Goal: Information Seeking & Learning: Find specific fact

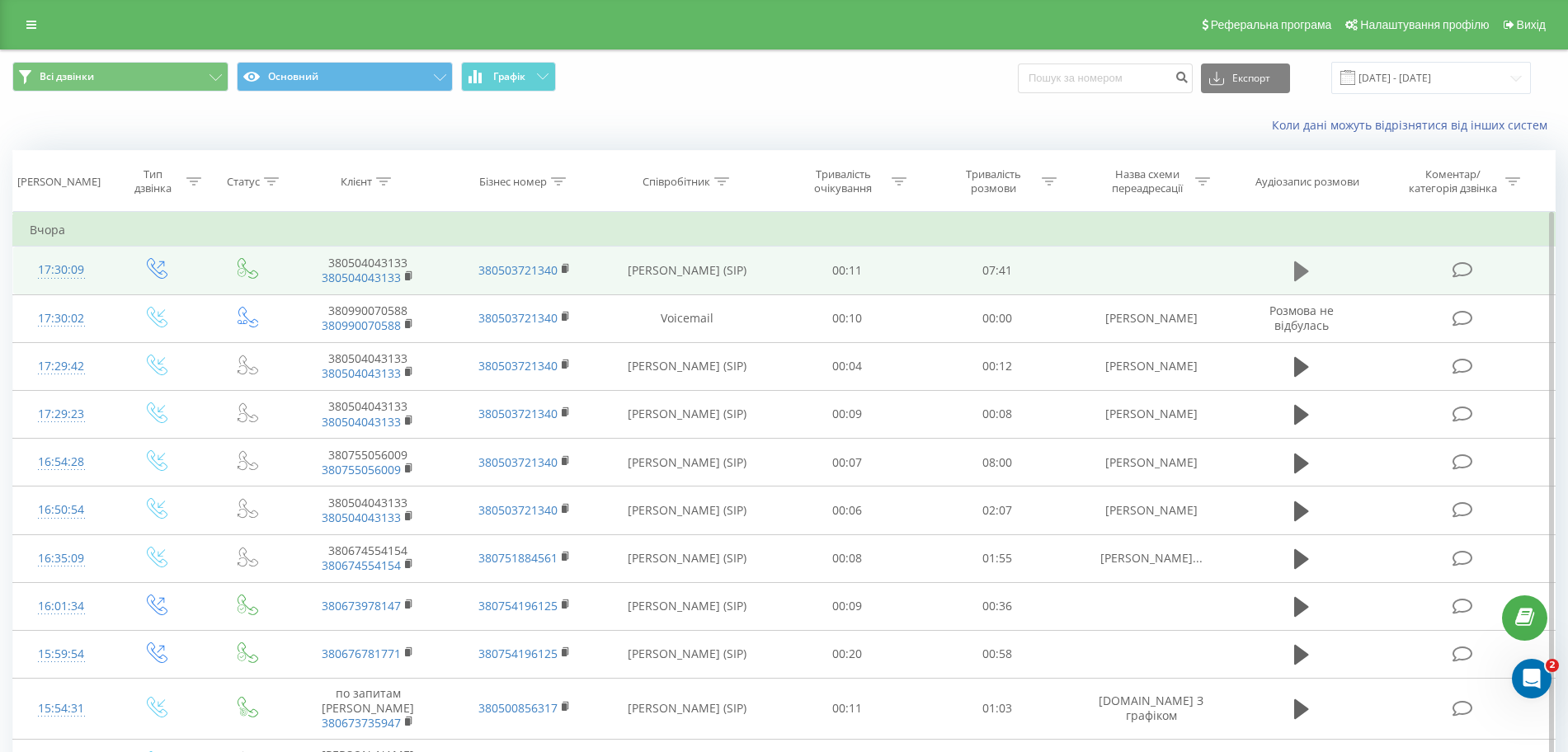
click at [1308, 273] on icon at bounding box center [1301, 271] width 15 height 23
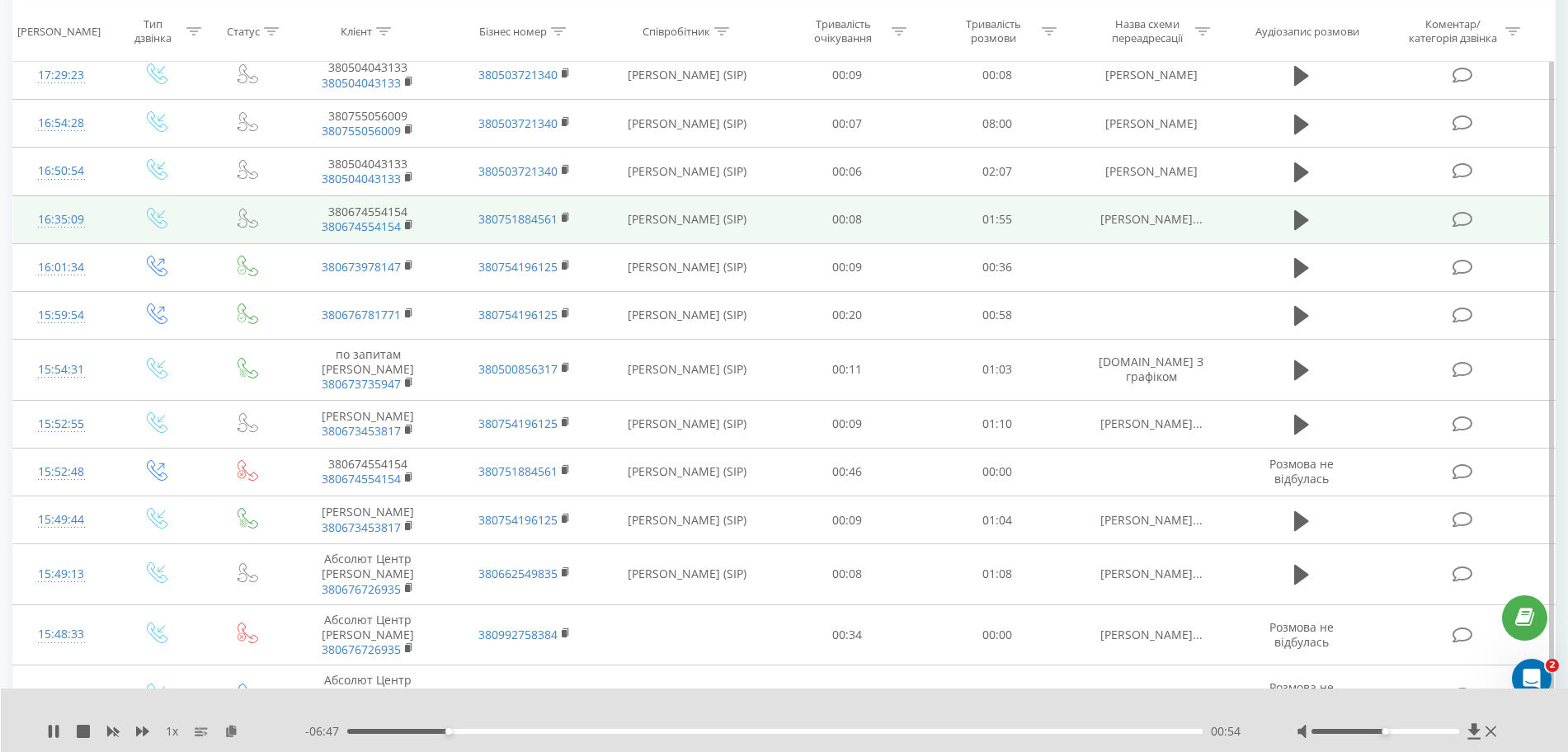
scroll to position [343, 0]
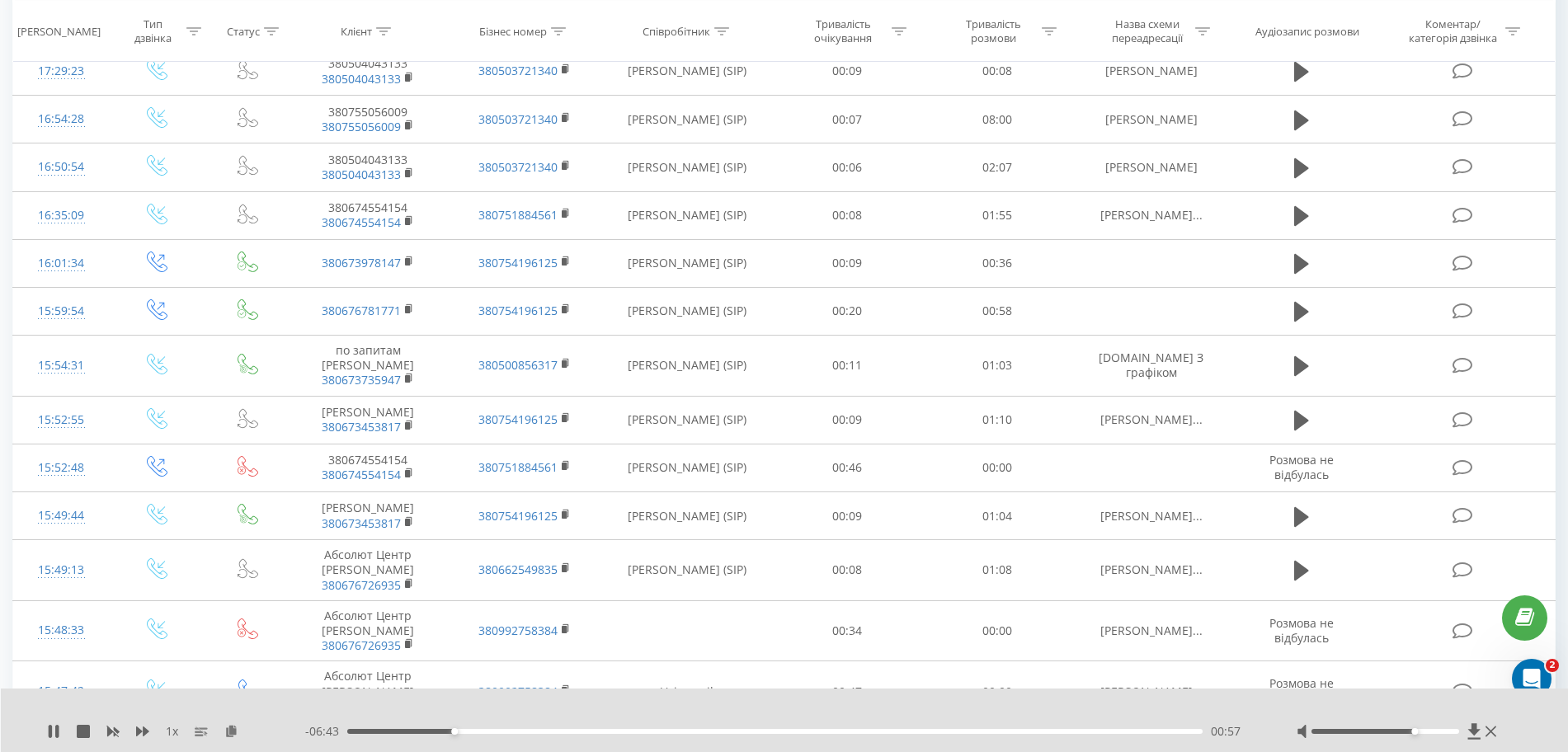
click at [1419, 733] on div at bounding box center [1386, 732] width 148 height 5
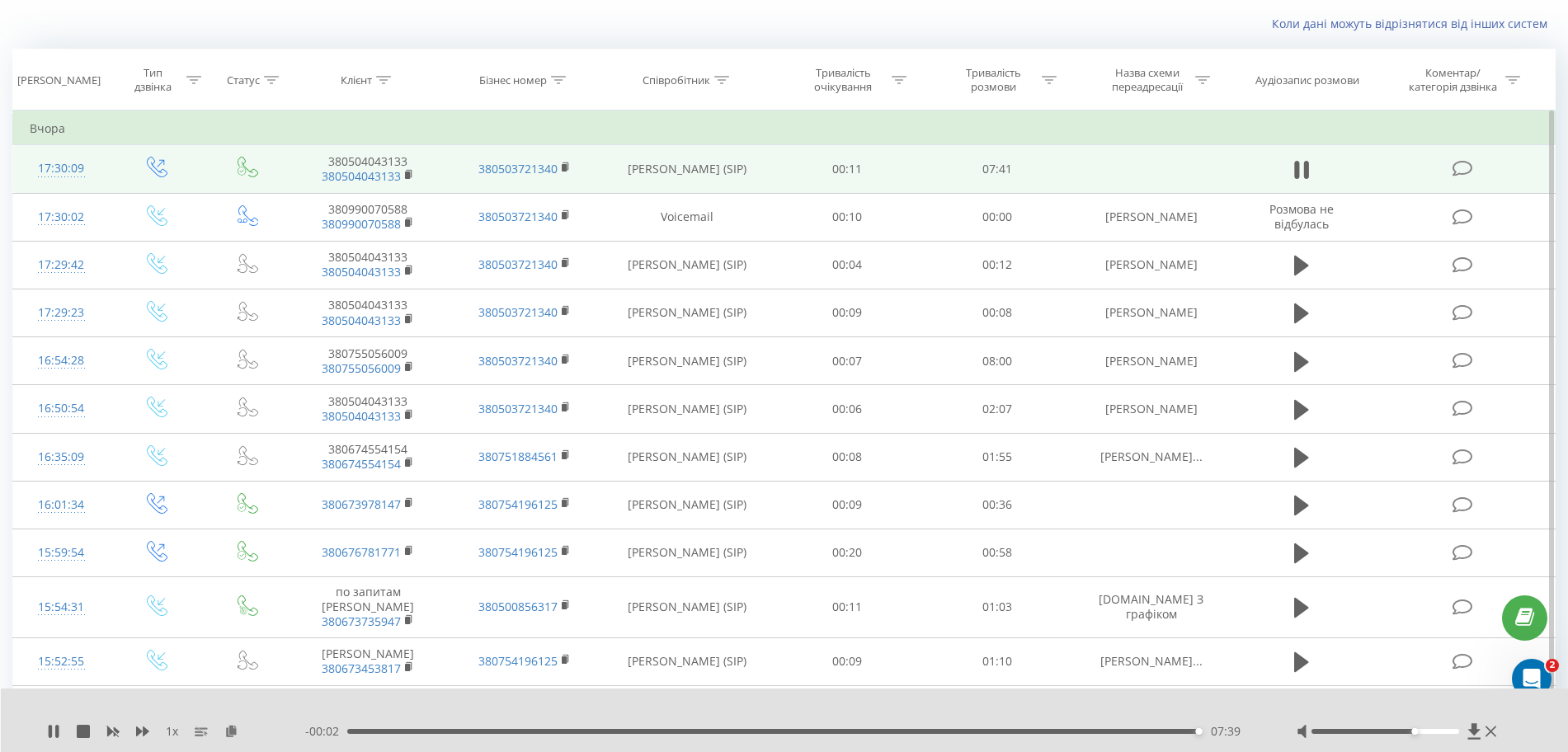
scroll to position [100, 0]
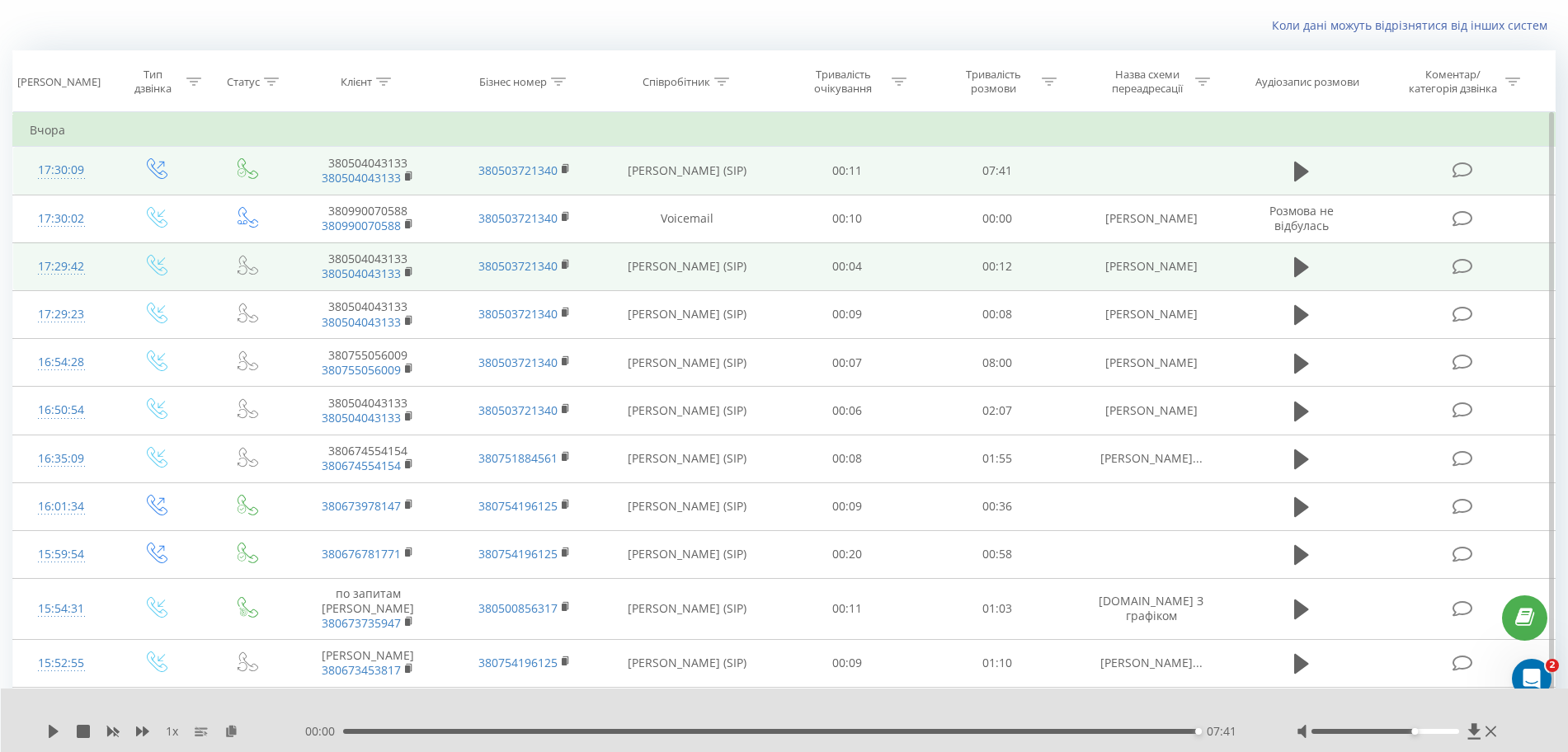
click at [1288, 260] on td at bounding box center [1302, 266] width 144 height 48
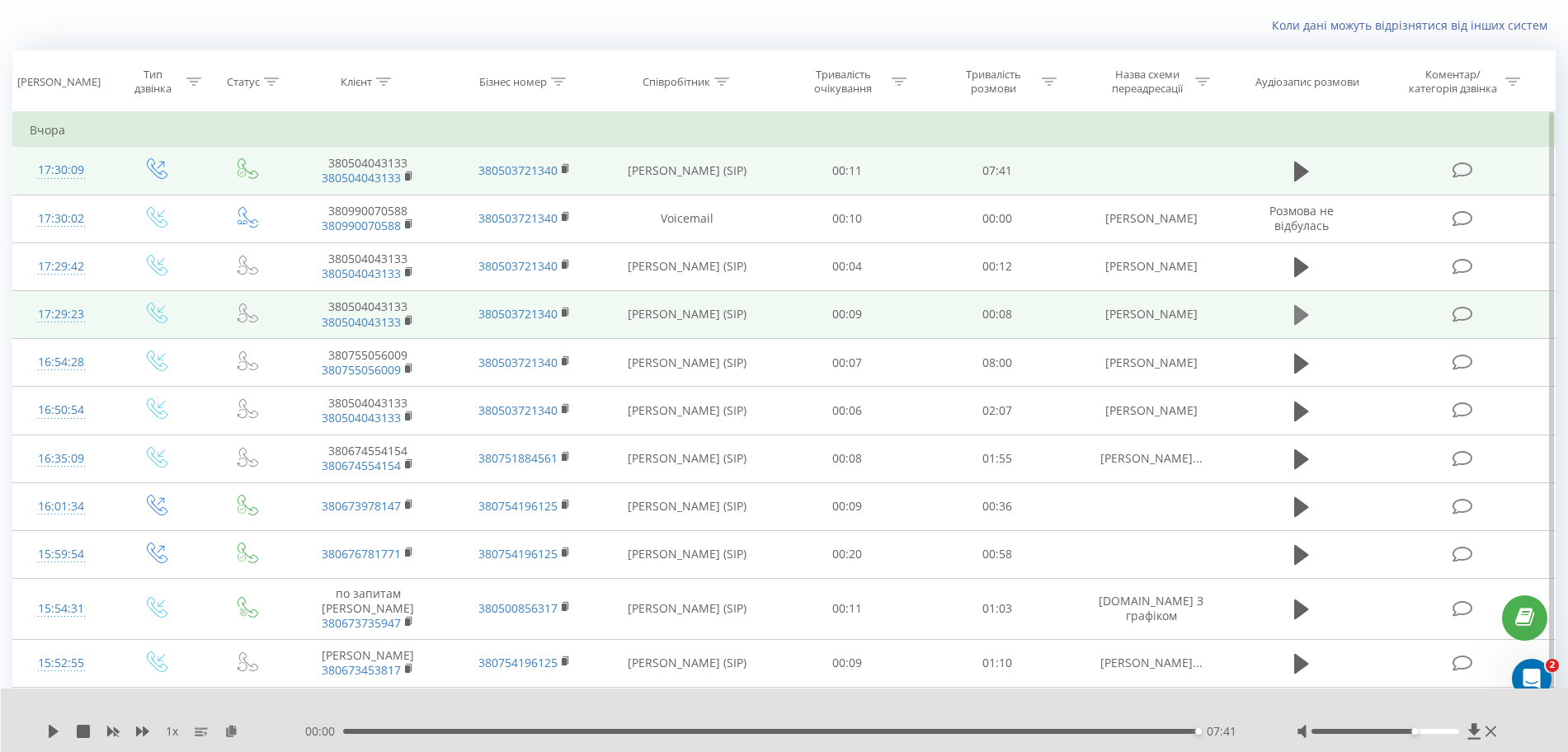
click at [1305, 317] on icon at bounding box center [1301, 315] width 15 height 20
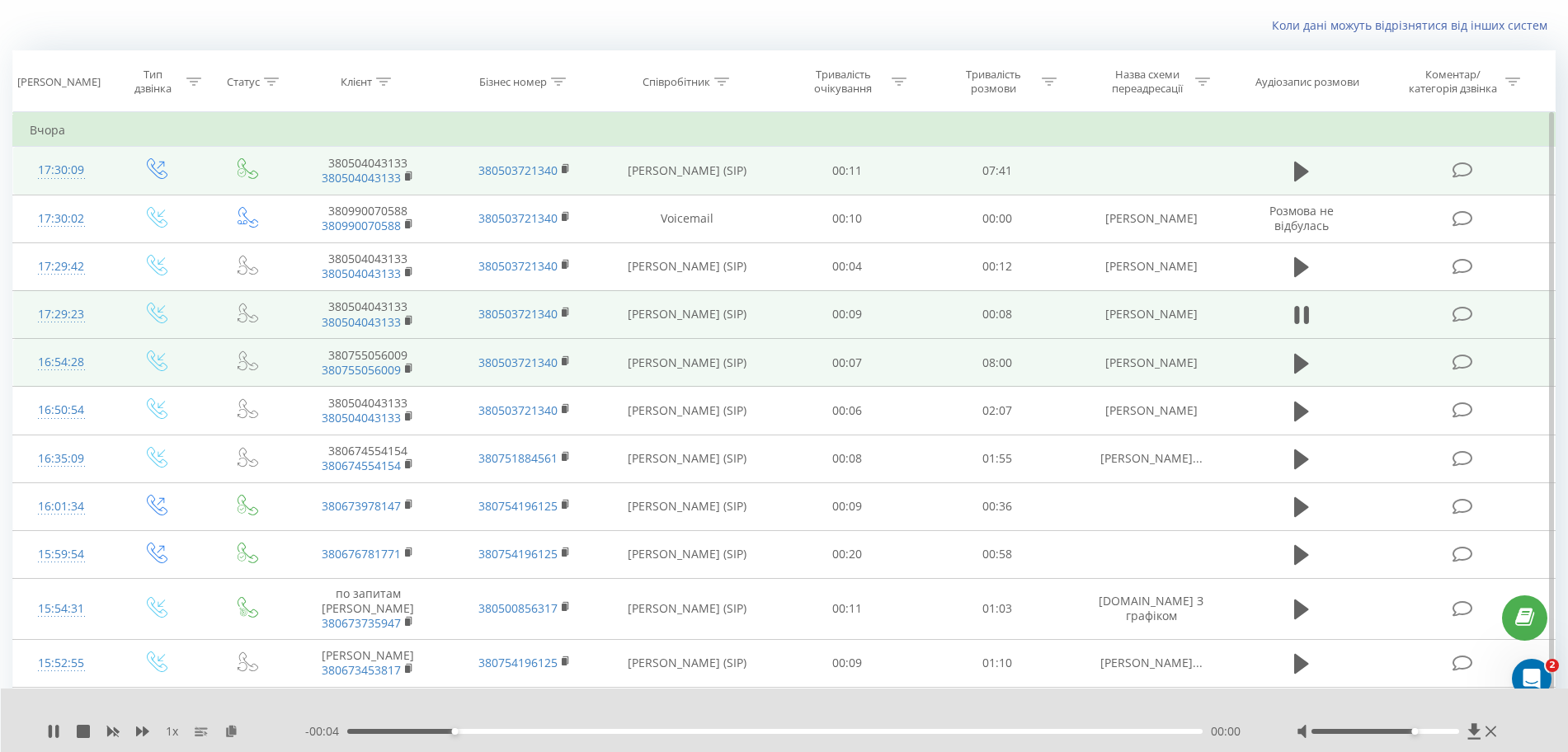
click at [1292, 377] on span at bounding box center [1301, 371] width 25 height 16
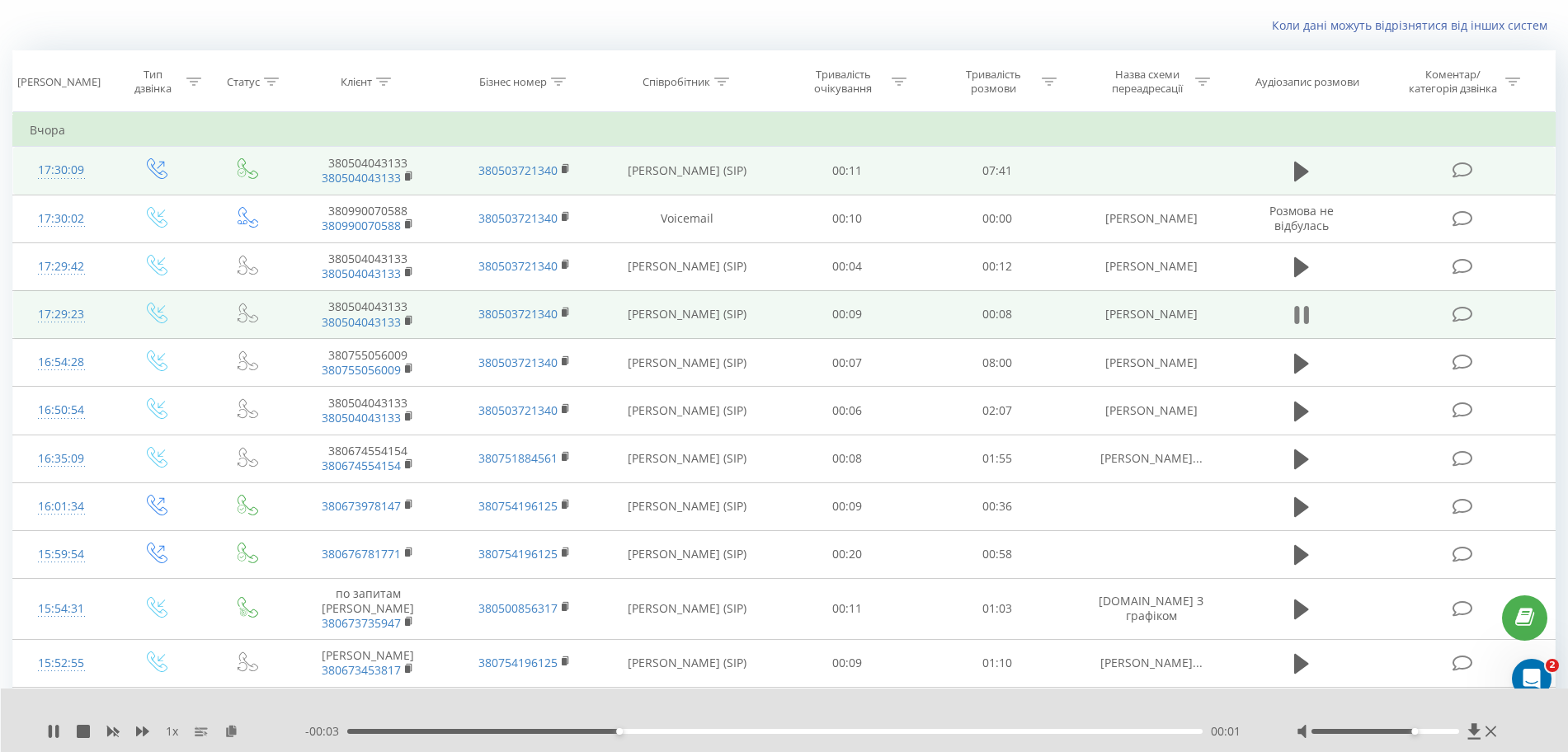
click at [1301, 316] on icon at bounding box center [1301, 315] width 15 height 23
click at [1301, 316] on icon at bounding box center [1301, 315] width 15 height 20
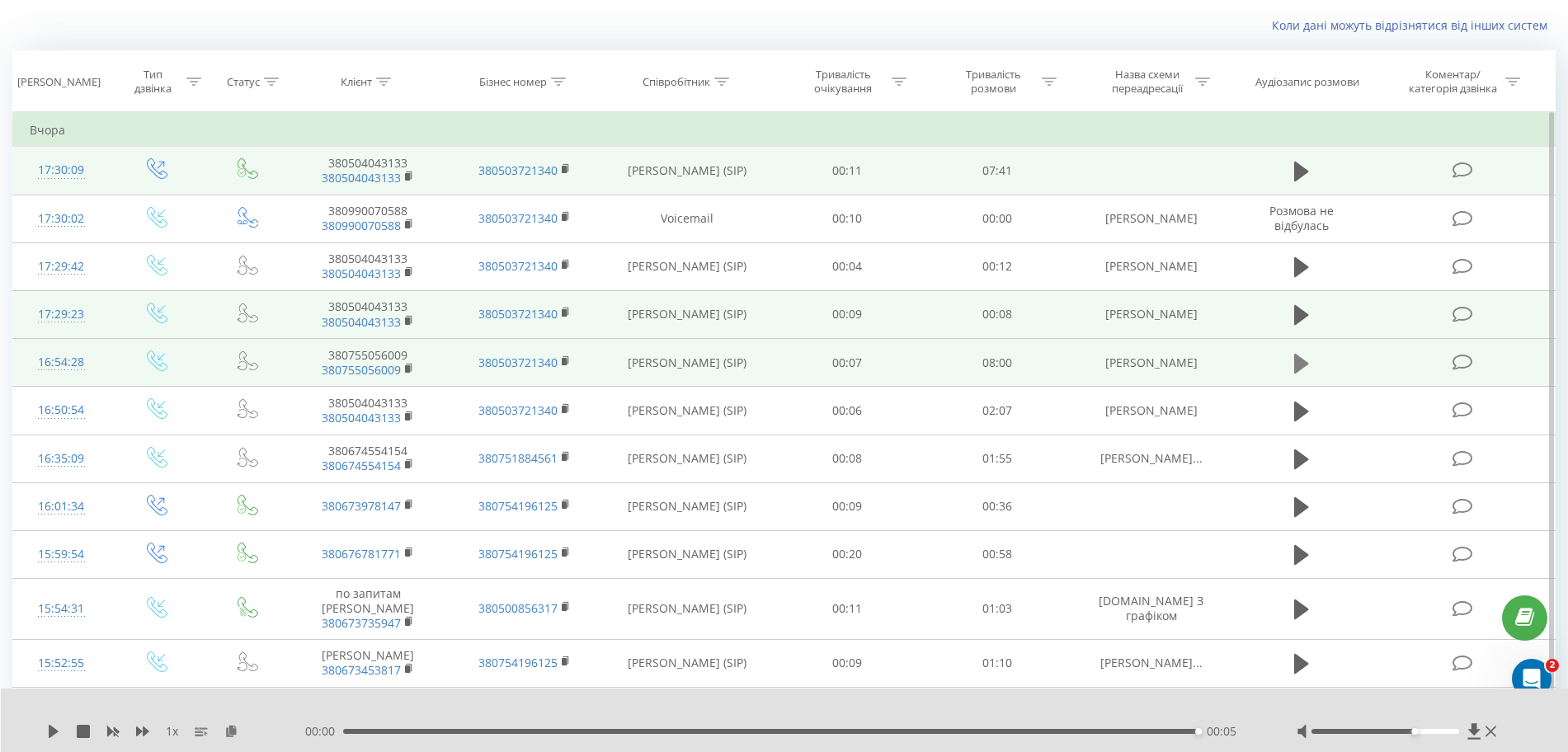
click at [1301, 361] on icon at bounding box center [1301, 363] width 15 height 20
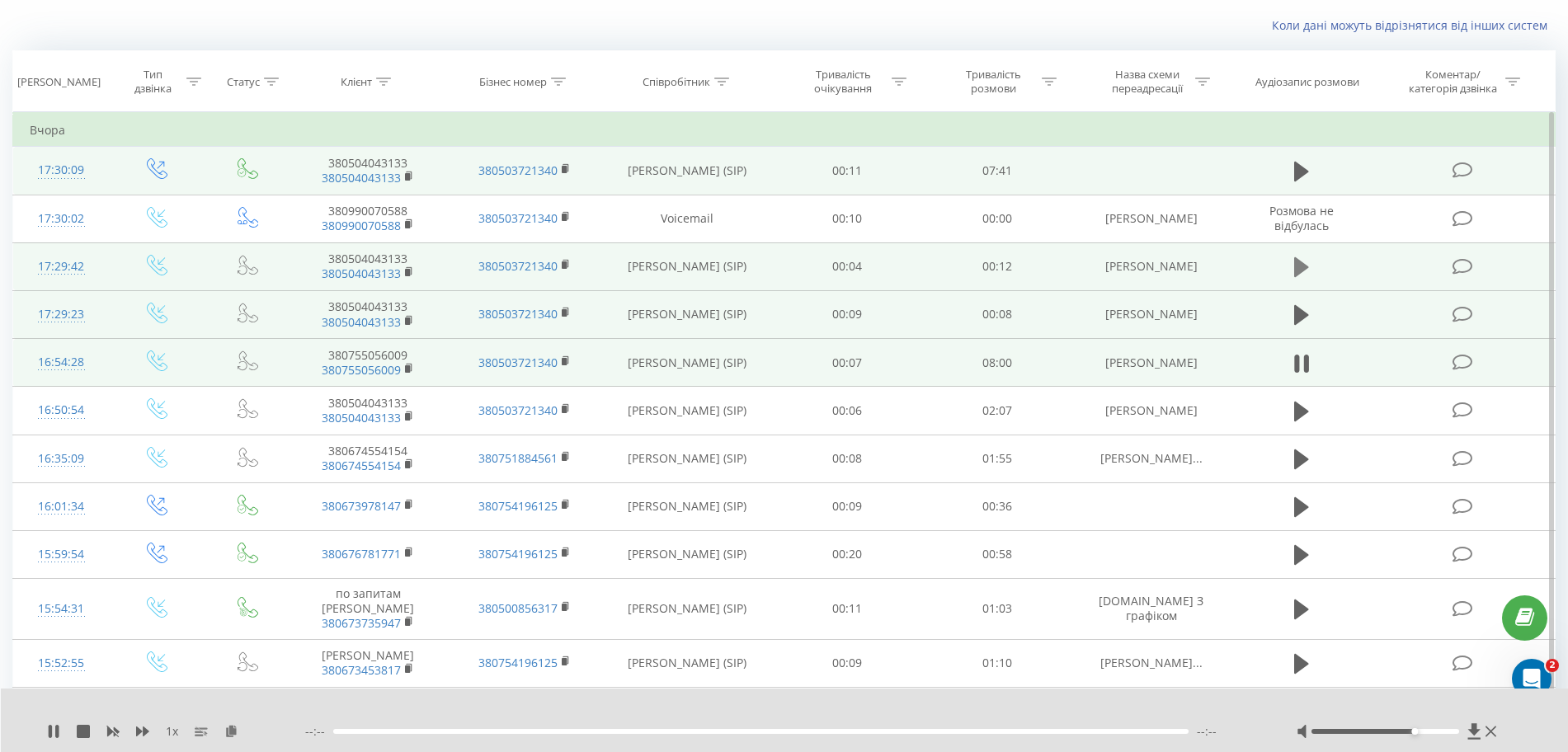
click at [1306, 277] on icon at bounding box center [1301, 267] width 15 height 23
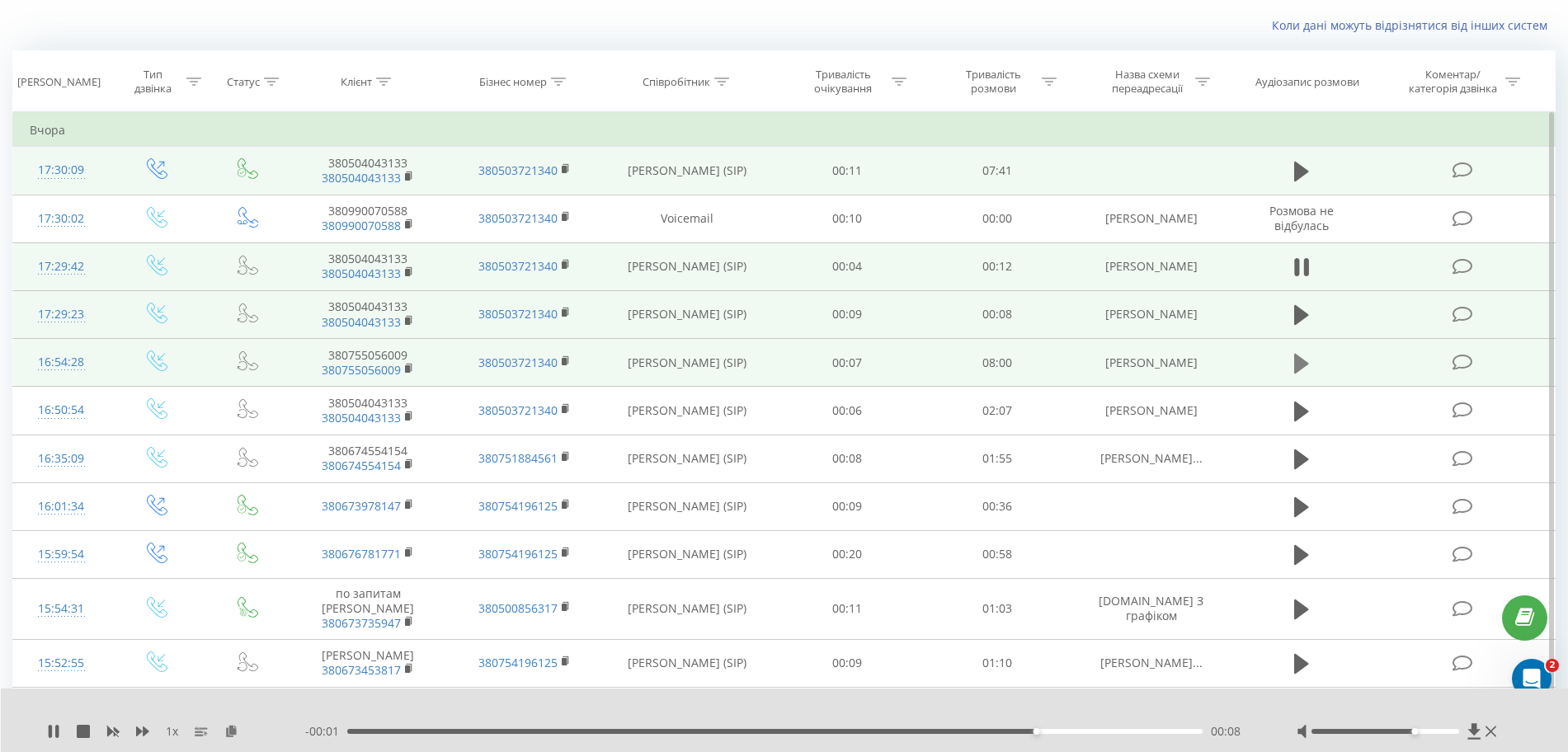
click at [1302, 367] on icon at bounding box center [1301, 363] width 15 height 20
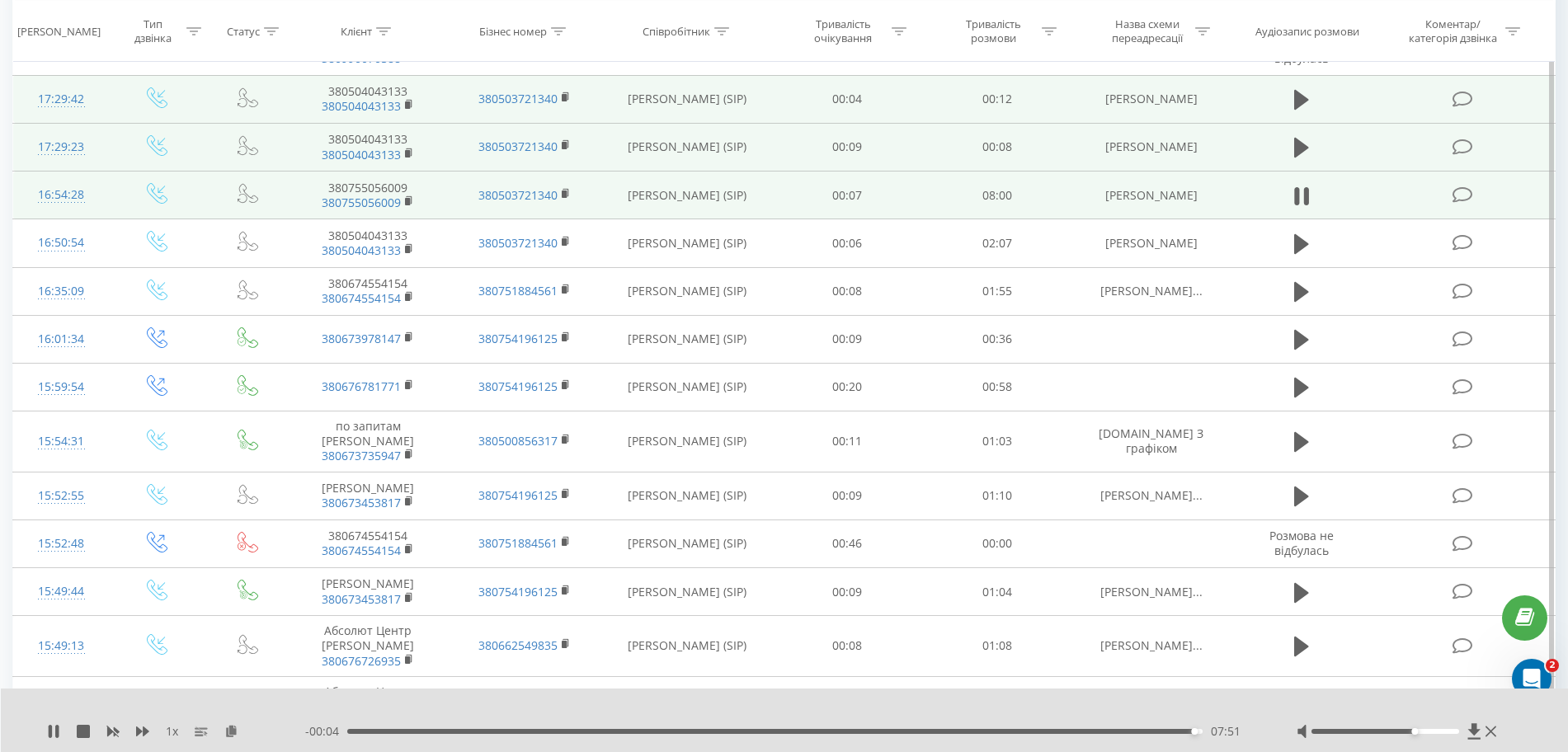
scroll to position [267, 0]
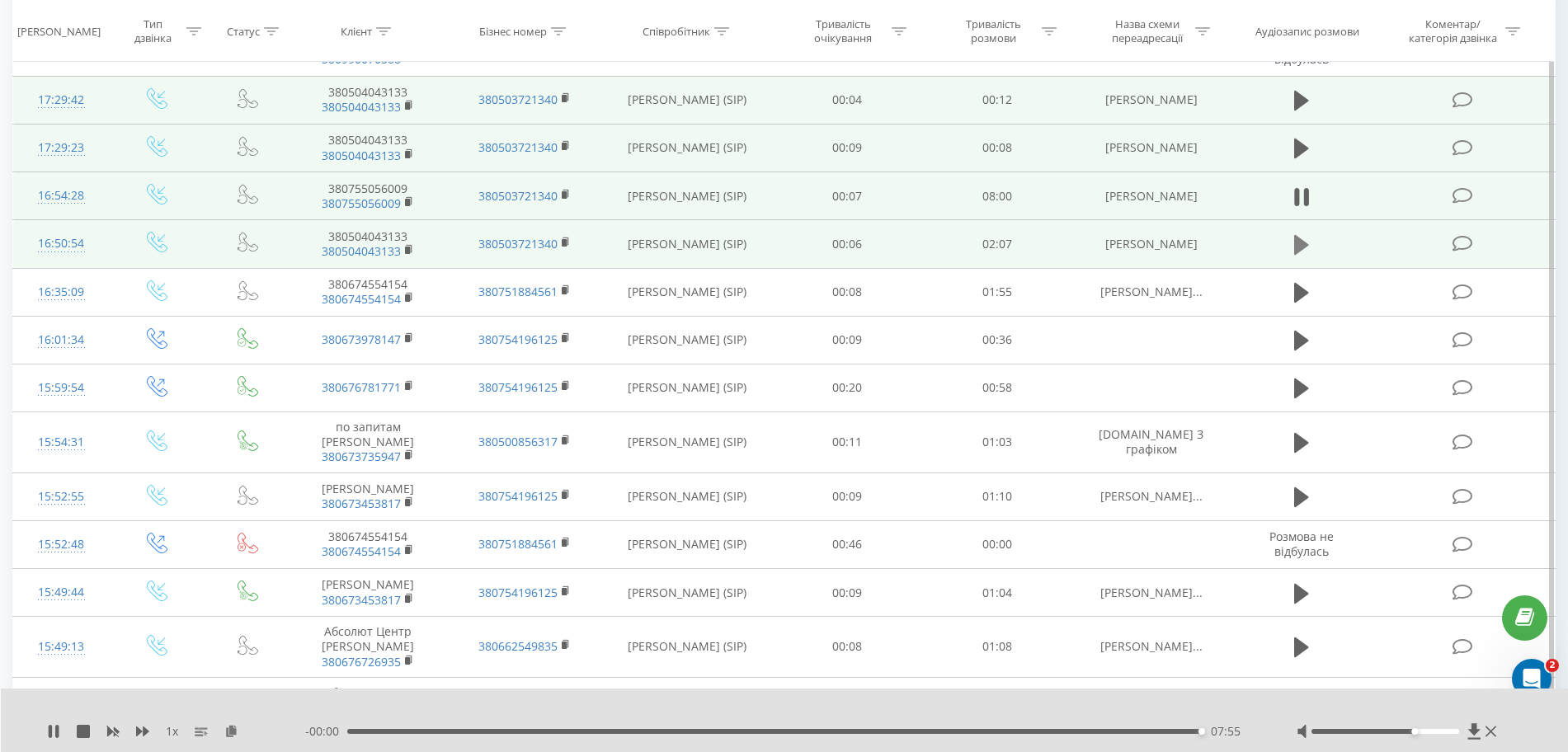
click at [1295, 252] on icon at bounding box center [1301, 245] width 15 height 23
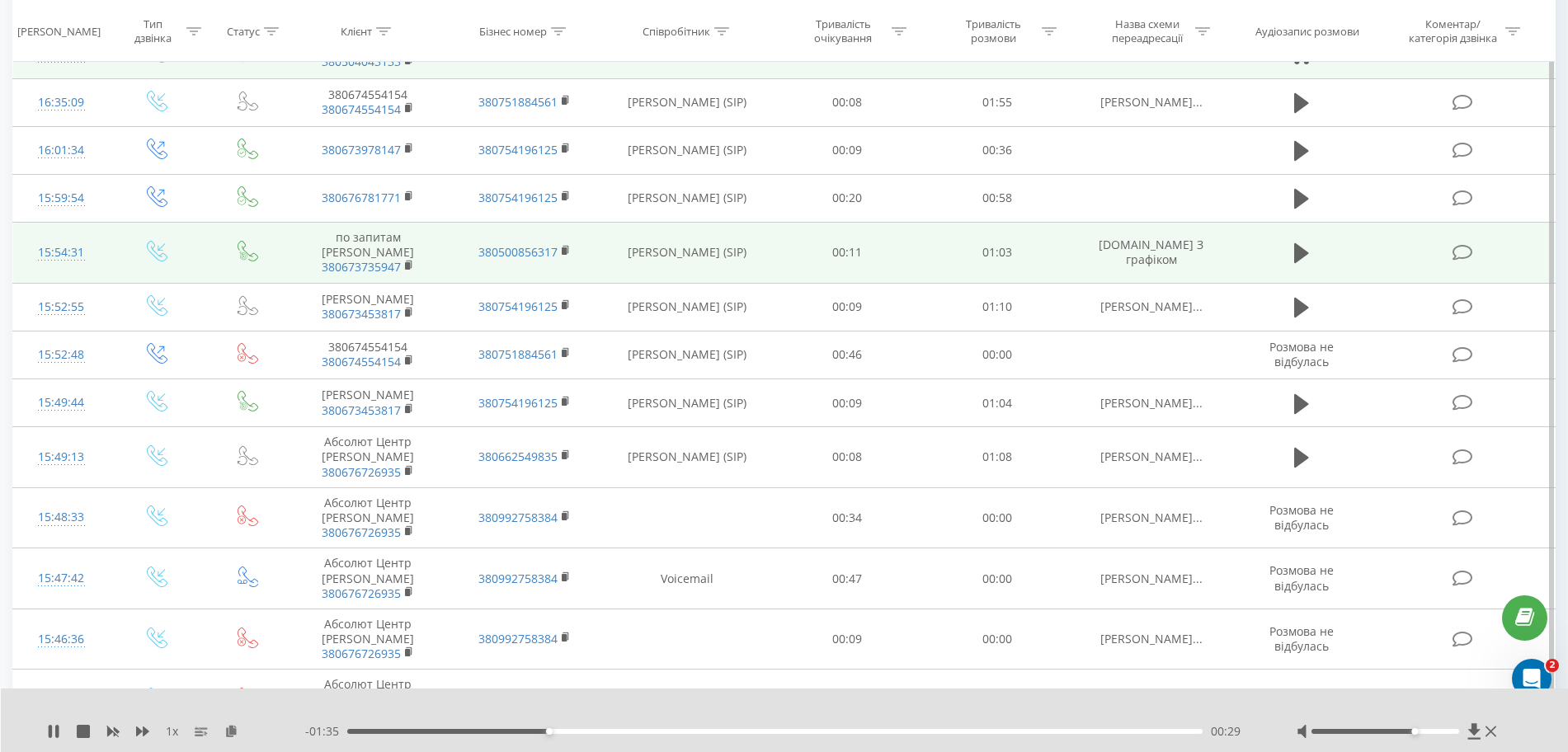
scroll to position [457, 0]
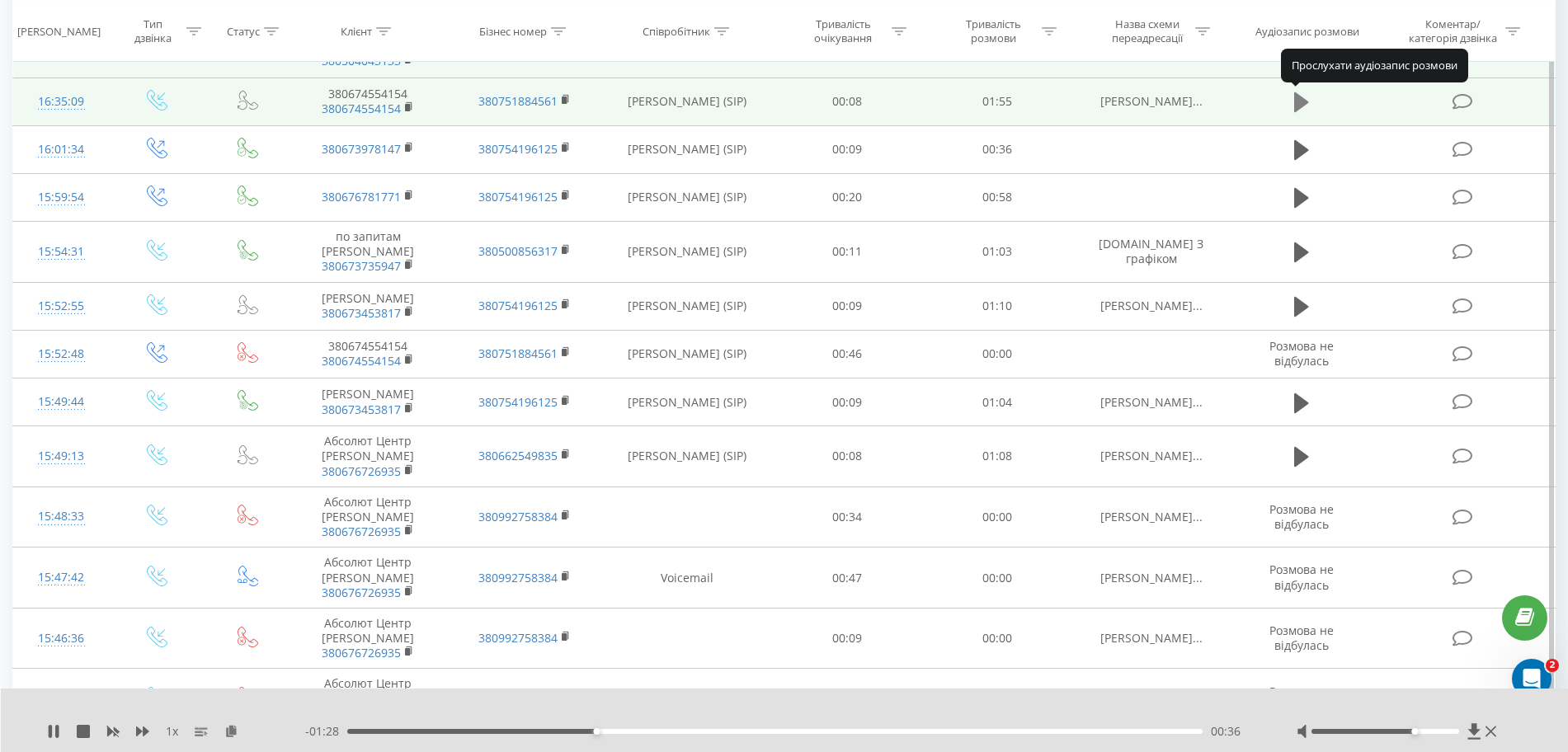
click at [1294, 96] on button at bounding box center [1301, 102] width 25 height 25
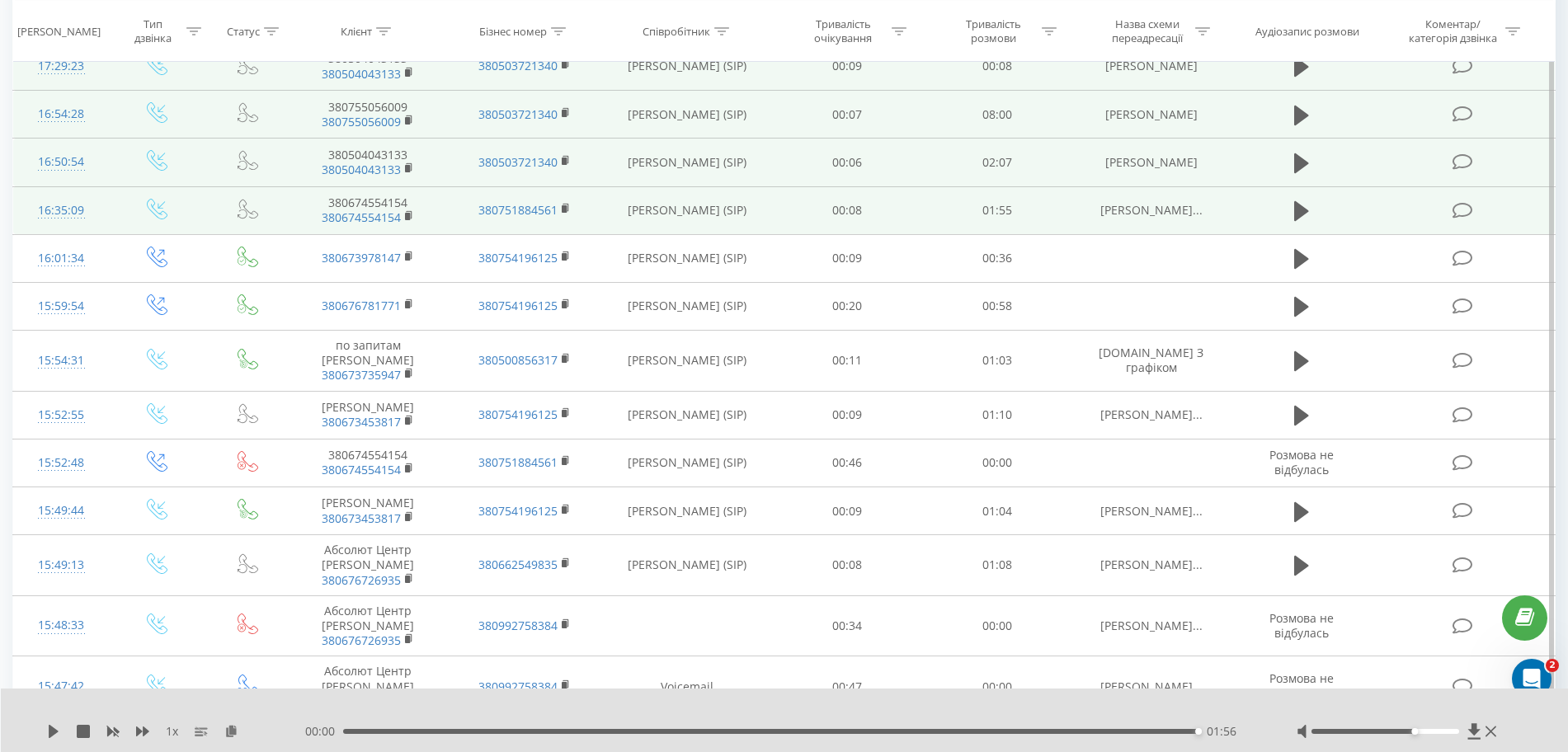
scroll to position [336, 0]
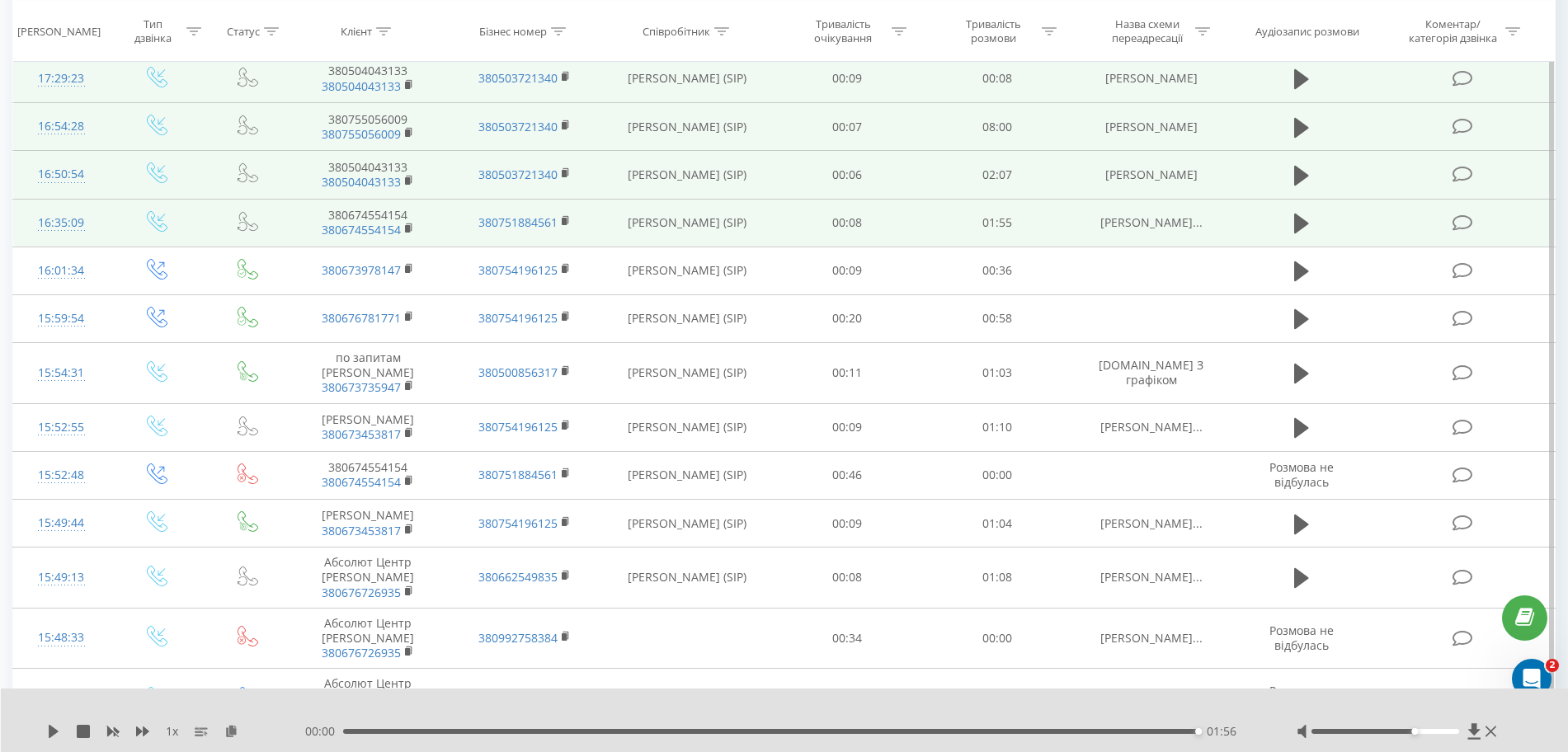
drag, startPoint x: 431, startPoint y: 223, endPoint x: 354, endPoint y: 210, distance: 78.1
click at [354, 210] on td "380674554154 380674554154" at bounding box center [367, 222] width 157 height 48
copy td "380674554154"
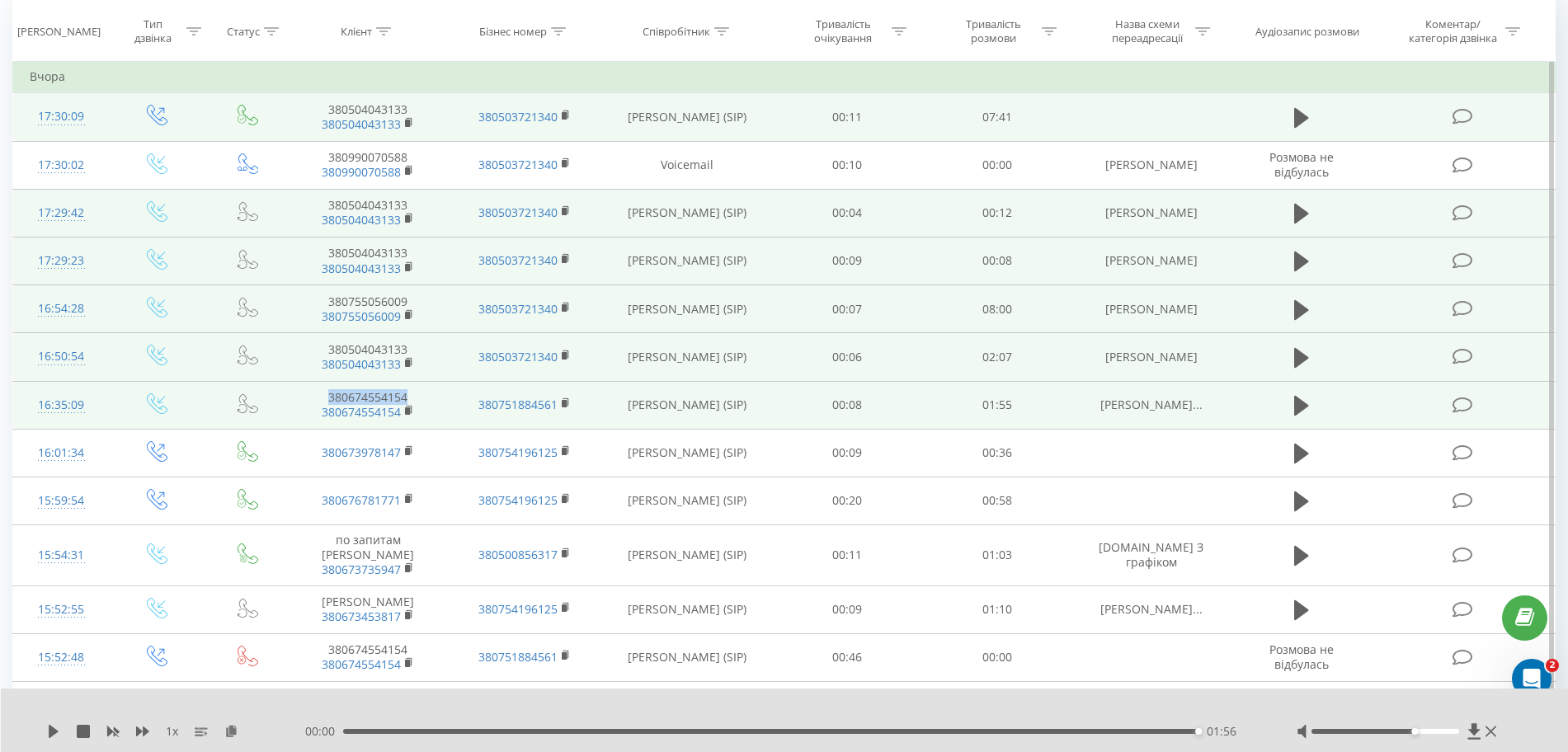
scroll to position [0, 0]
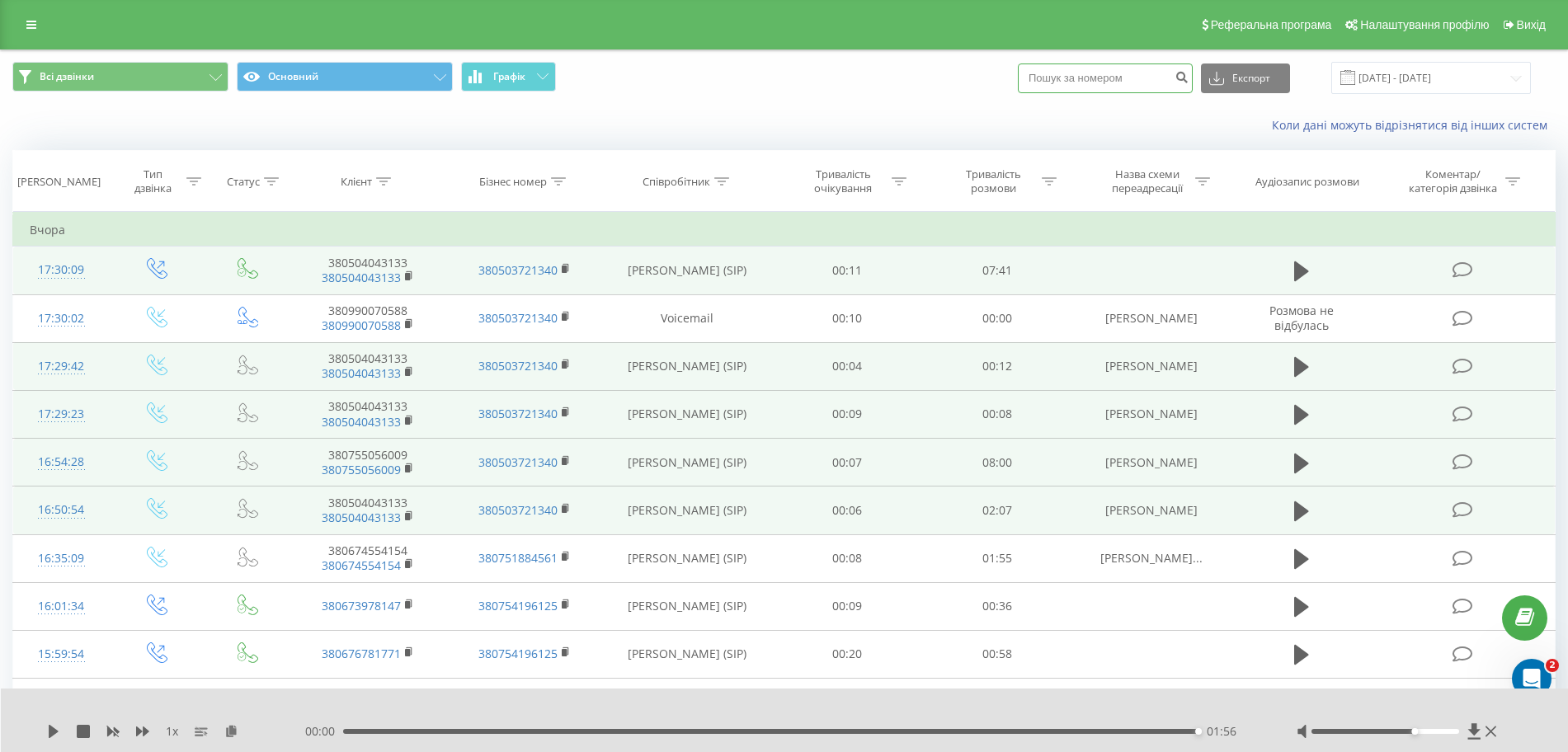
click at [1132, 70] on input at bounding box center [1104, 78] width 175 height 30
paste input "380674554154"
type input "380674554154"
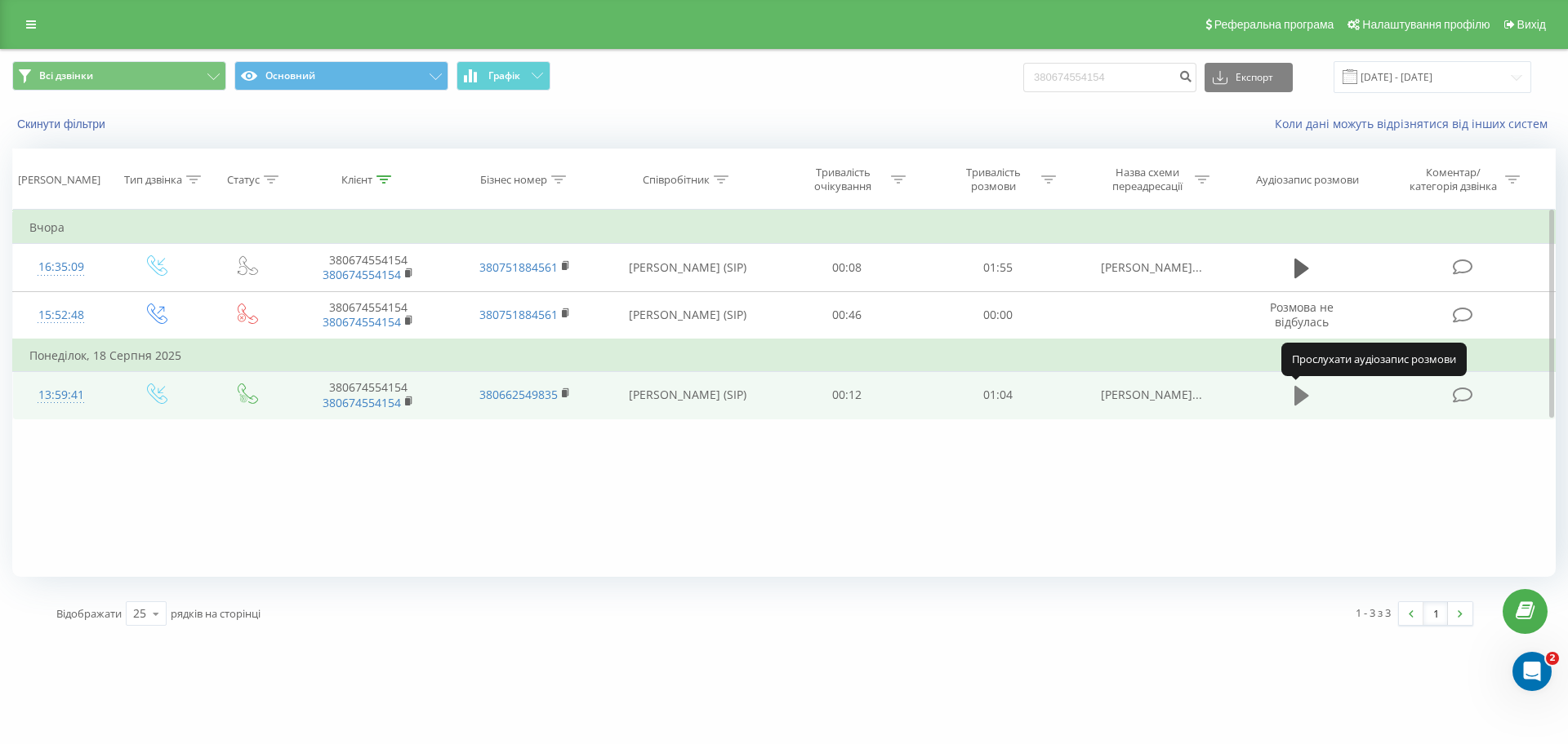
click at [1300, 400] on icon at bounding box center [1302, 395] width 15 height 20
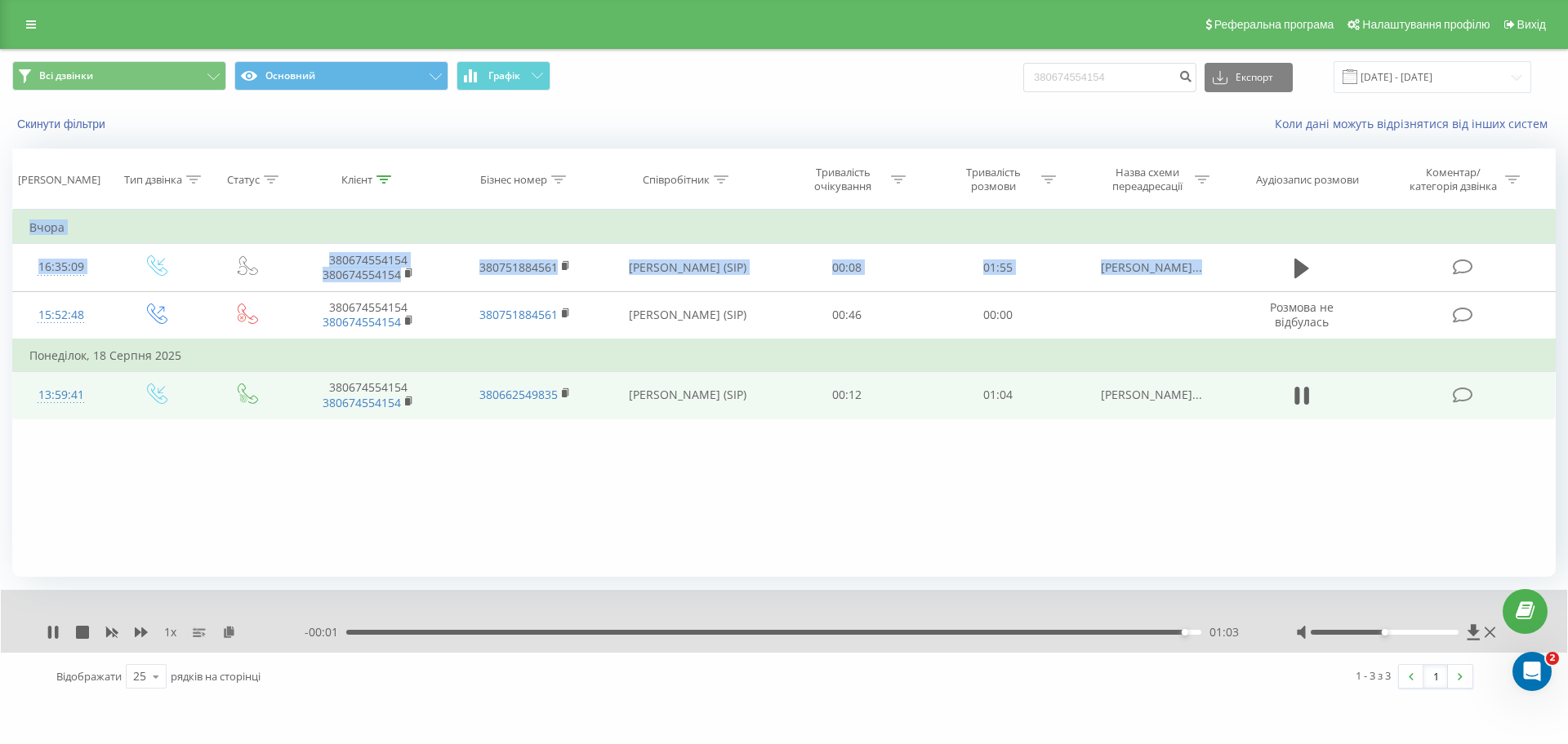
drag, startPoint x: 1176, startPoint y: 426, endPoint x: 1419, endPoint y: 221, distance: 317.9
click at [1419, 221] on div "Фільтрувати за умовою Дорівнює Введіть значення Скасувати OK Фільтрувати за умо…" at bounding box center [784, 393] width 1544 height 368
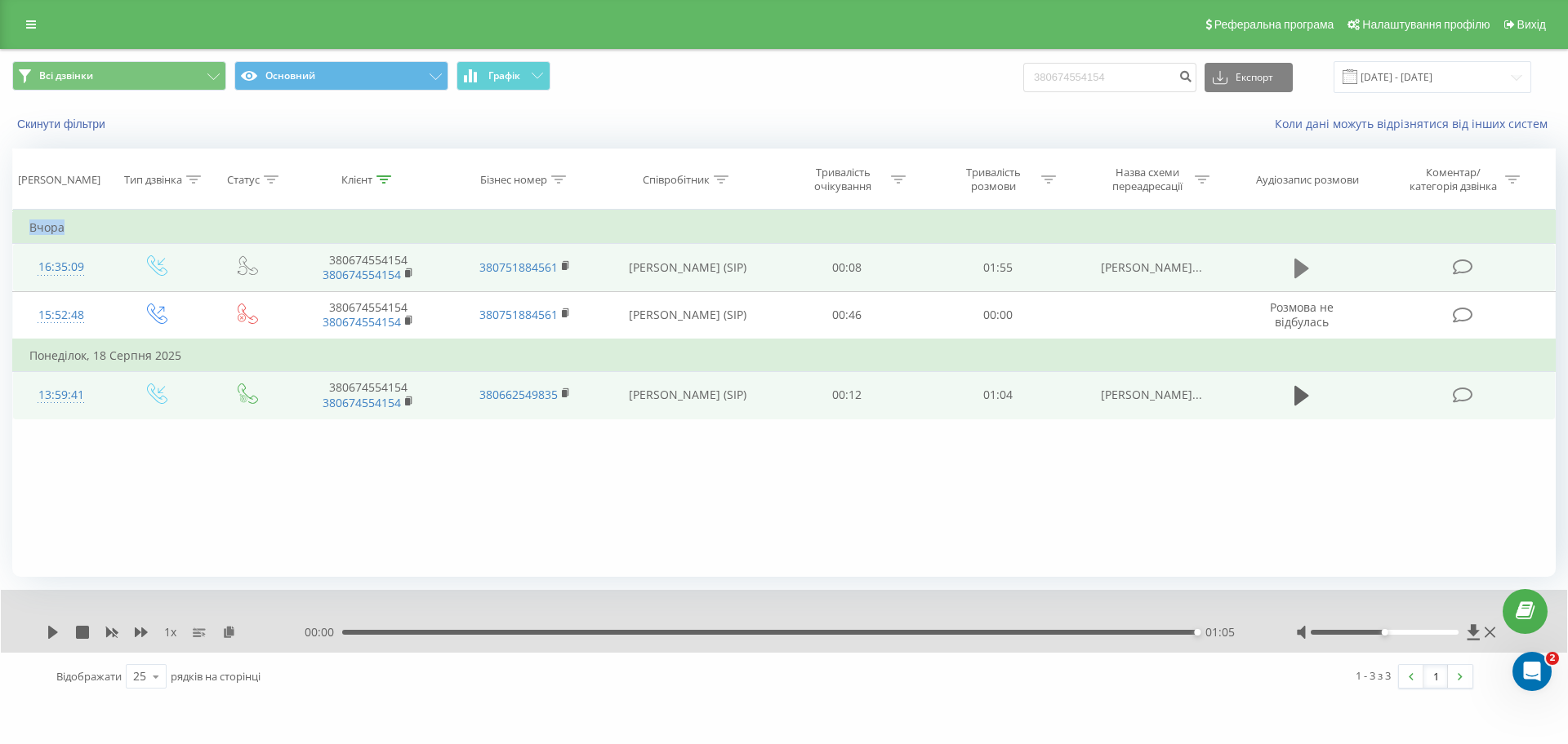
click at [1308, 265] on icon at bounding box center [1302, 268] width 15 height 23
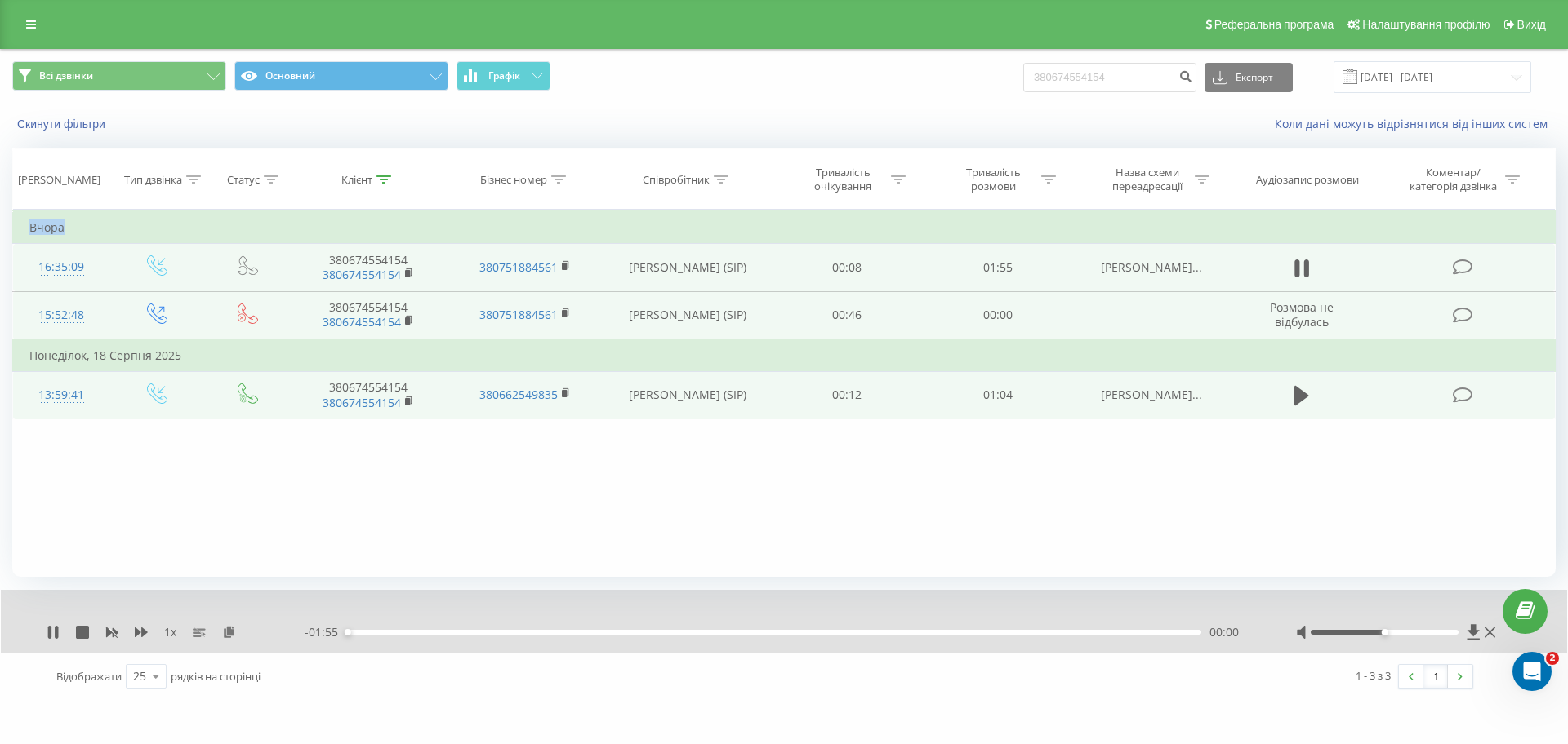
click at [1235, 320] on td "Розмова не відбулась" at bounding box center [1302, 315] width 144 height 48
